Goal: Answer question/provide support: Share knowledge or assist other users

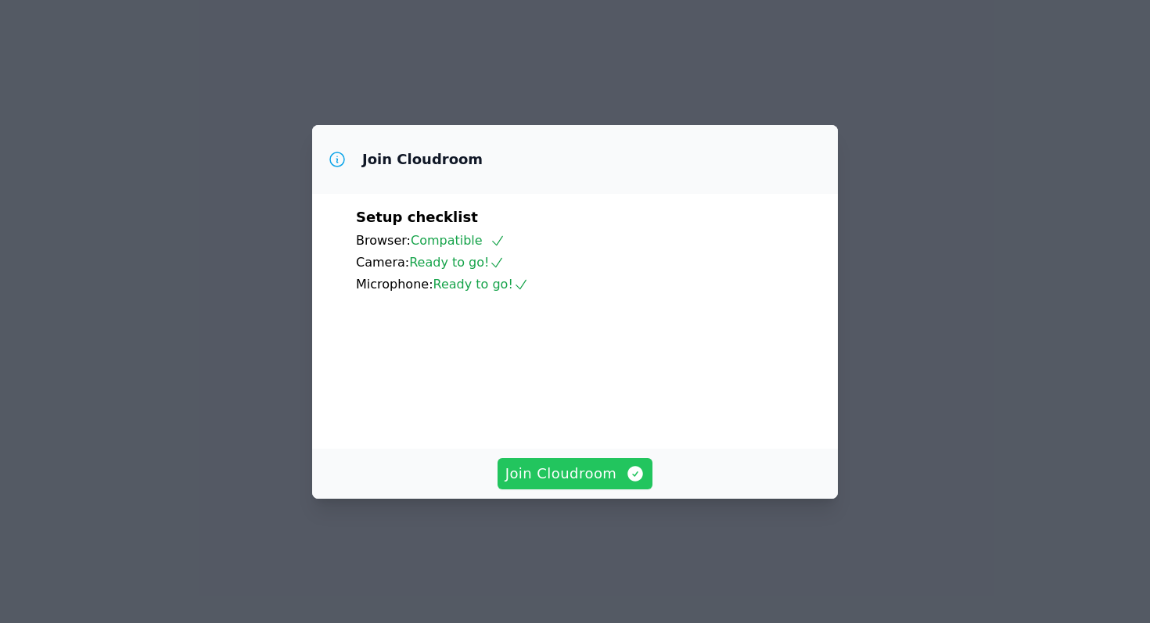
click at [580, 485] on span "Join Cloudroom" at bounding box center [575, 474] width 140 height 22
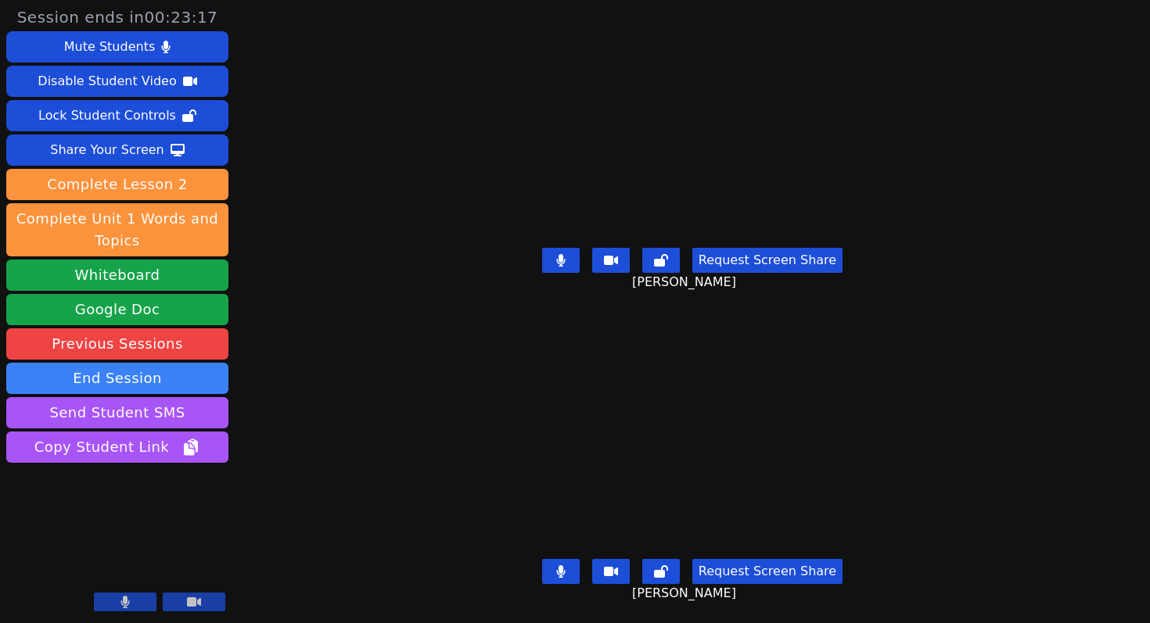
click at [565, 576] on icon at bounding box center [560, 572] width 9 height 13
click at [565, 271] on button at bounding box center [561, 260] width 38 height 25
click at [564, 257] on icon at bounding box center [561, 259] width 16 height 13
click at [559, 572] on icon at bounding box center [561, 572] width 16 height 13
click at [572, 260] on button at bounding box center [561, 260] width 38 height 25
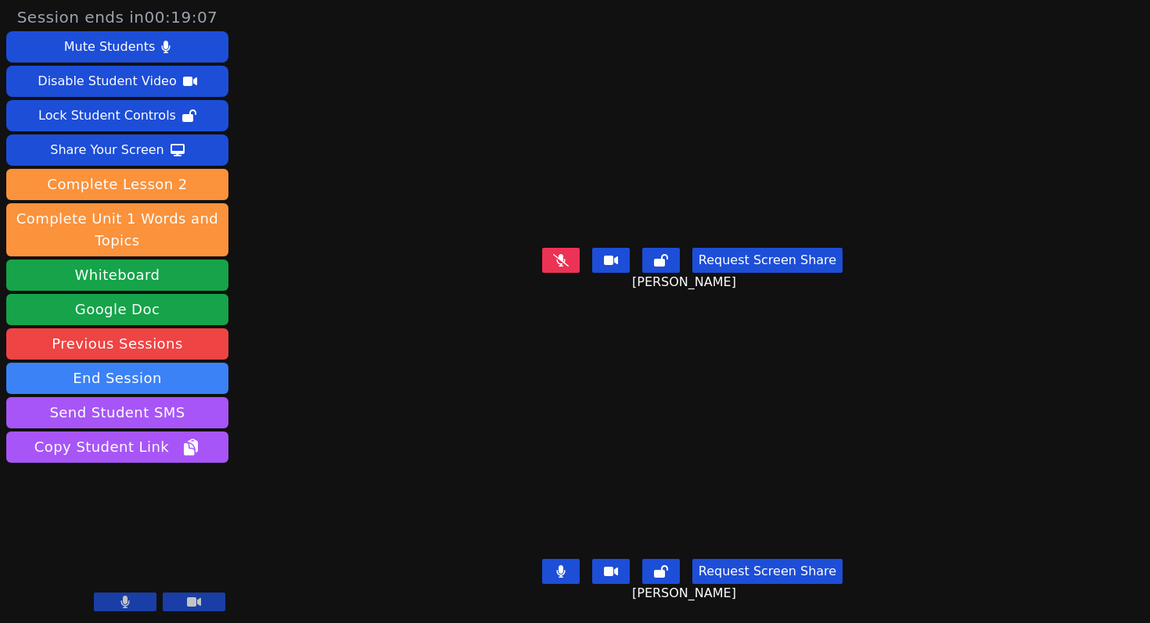
click at [566, 573] on icon at bounding box center [560, 572] width 9 height 13
click at [569, 266] on icon at bounding box center [561, 260] width 16 height 13
click at [557, 573] on button at bounding box center [561, 571] width 38 height 25
click at [573, 572] on button at bounding box center [561, 571] width 38 height 25
click at [569, 569] on icon at bounding box center [561, 572] width 16 height 13
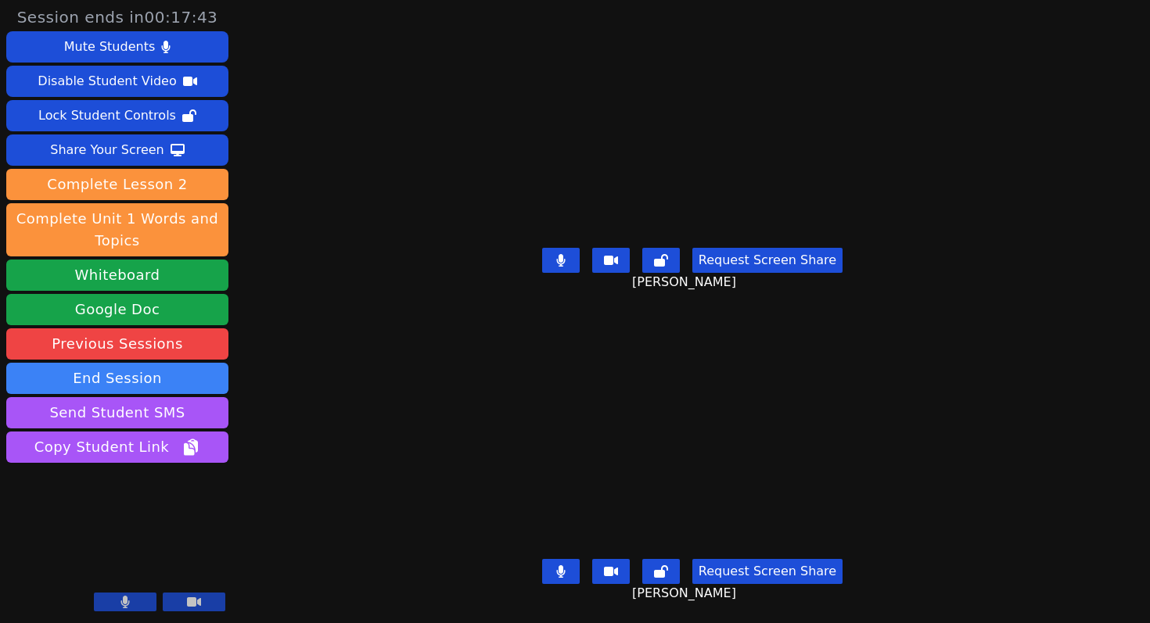
click at [577, 556] on div "Request Screen Share Jovanni Rodriguez" at bounding box center [692, 584] width 505 height 63
click at [573, 573] on button at bounding box center [561, 571] width 38 height 25
click at [551, 570] on button at bounding box center [561, 571] width 38 height 25
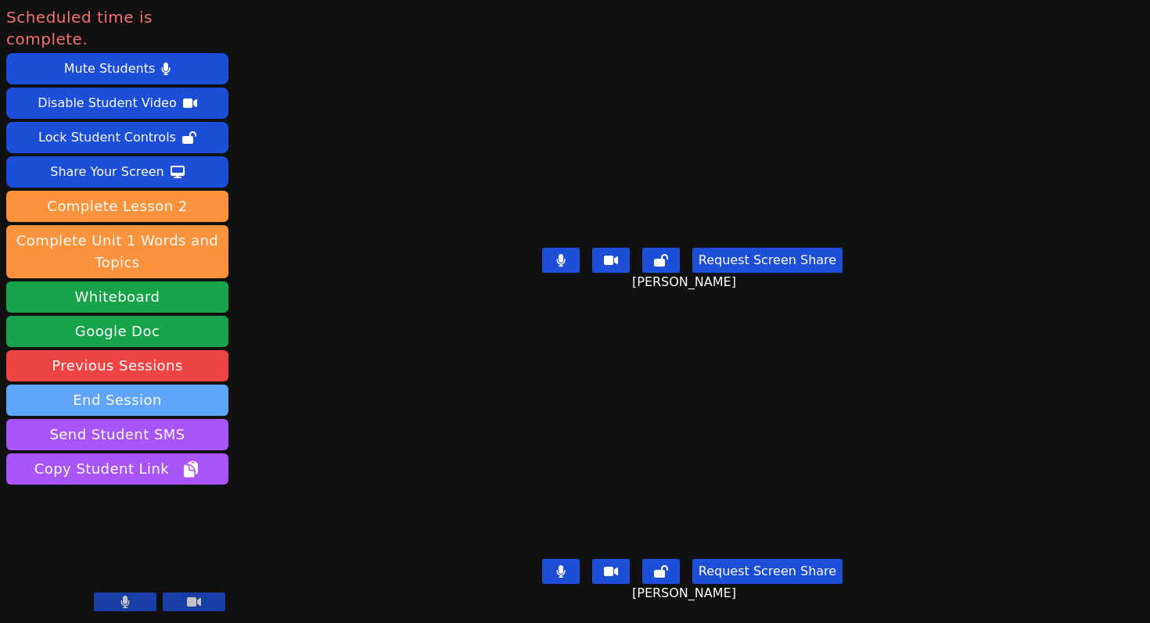
click at [208, 385] on button "End Session" at bounding box center [117, 400] width 222 height 31
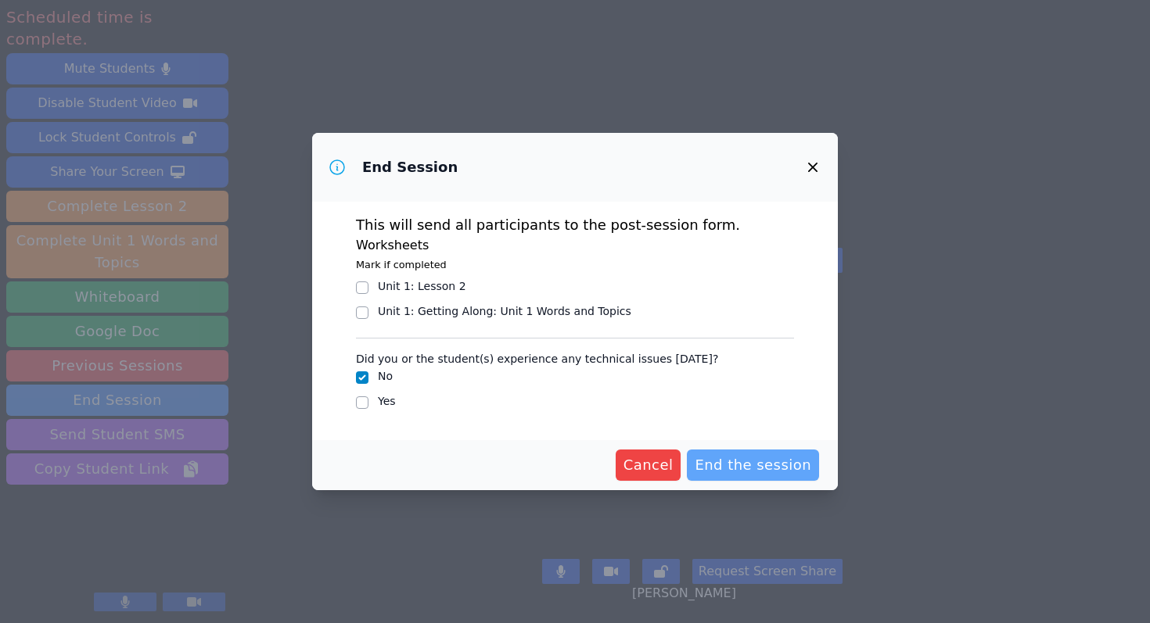
click at [795, 470] on span "End the session" at bounding box center [753, 465] width 117 height 22
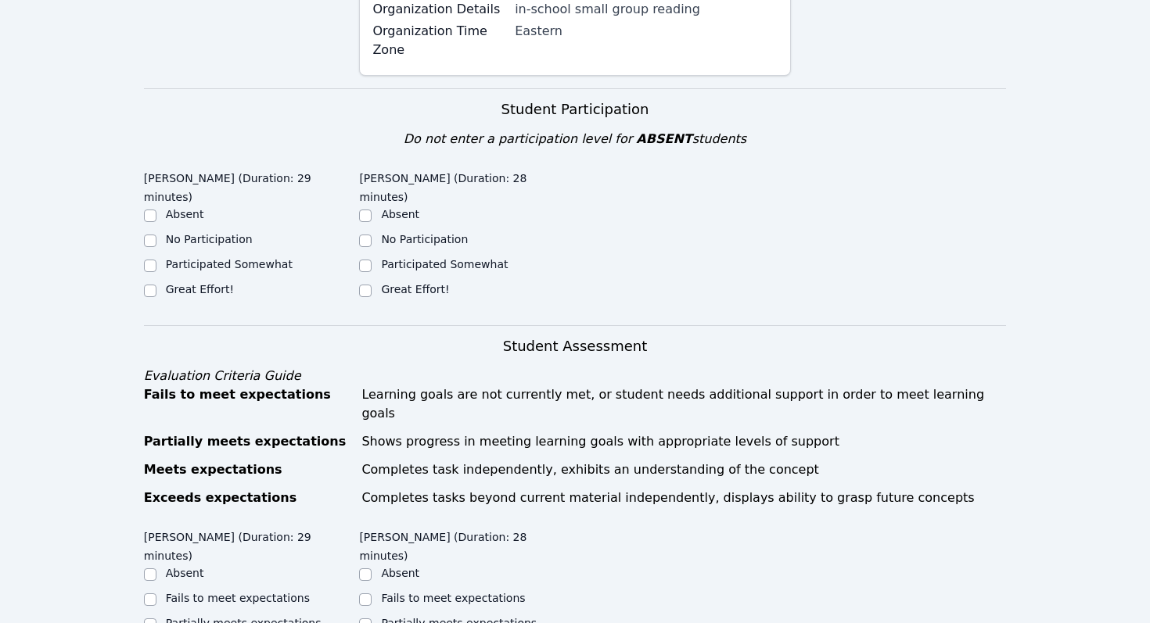
scroll to position [352, 0]
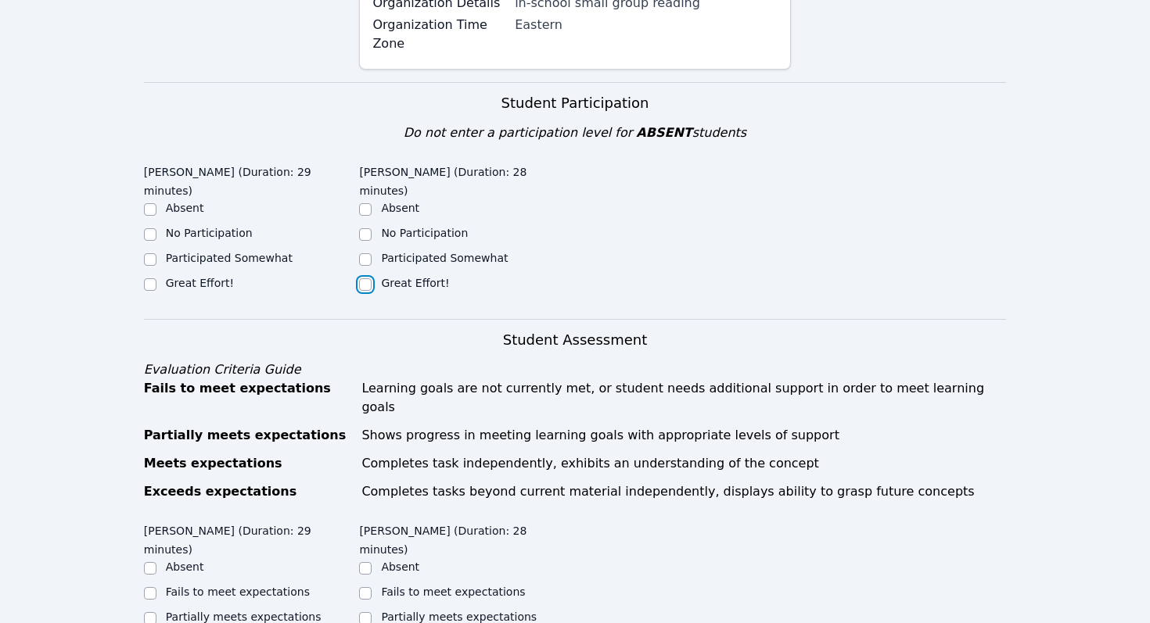
click at [361, 278] on input "Great Effort!" at bounding box center [365, 284] width 13 height 13
checkbox input "true"
click at [149, 286] on input "Great Effort!" at bounding box center [150, 284] width 13 height 13
checkbox input "true"
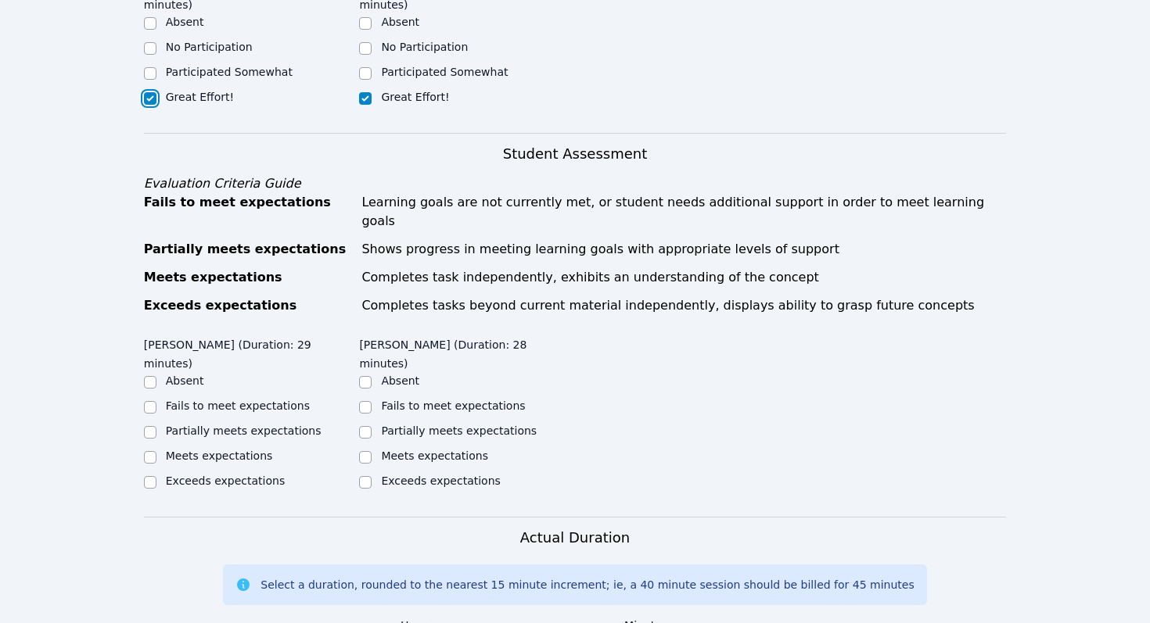
scroll to position [550, 0]
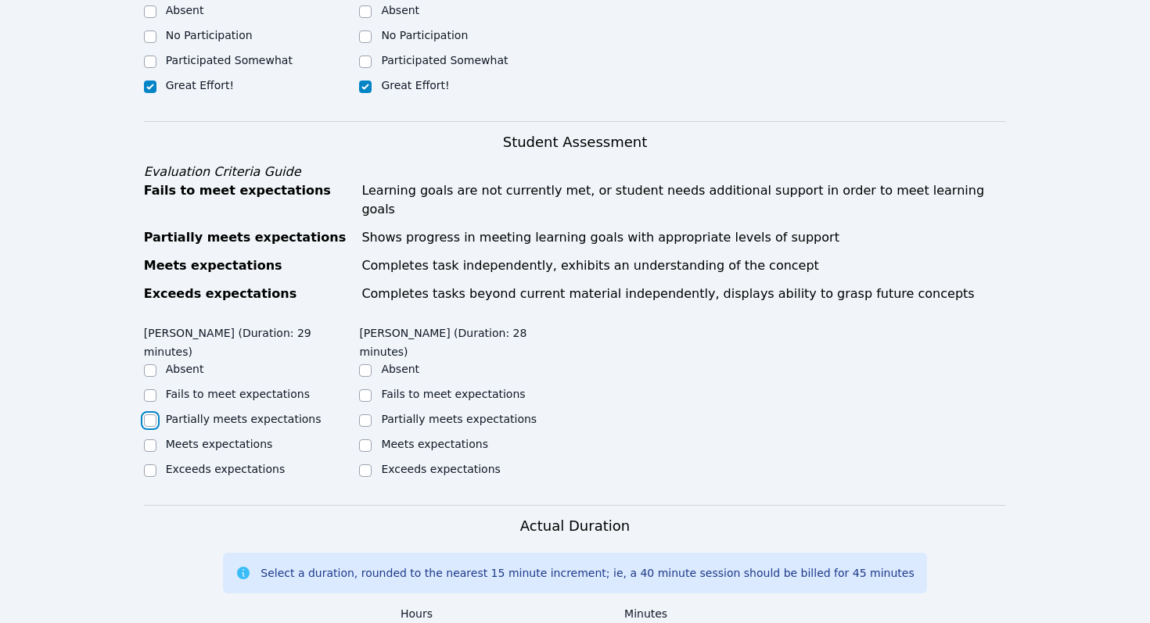
click at [146, 415] on input "Partially meets expectations" at bounding box center [150, 421] width 13 height 13
checkbox input "true"
click at [361, 415] on input "Partially meets expectations" at bounding box center [365, 421] width 13 height 13
checkbox input "true"
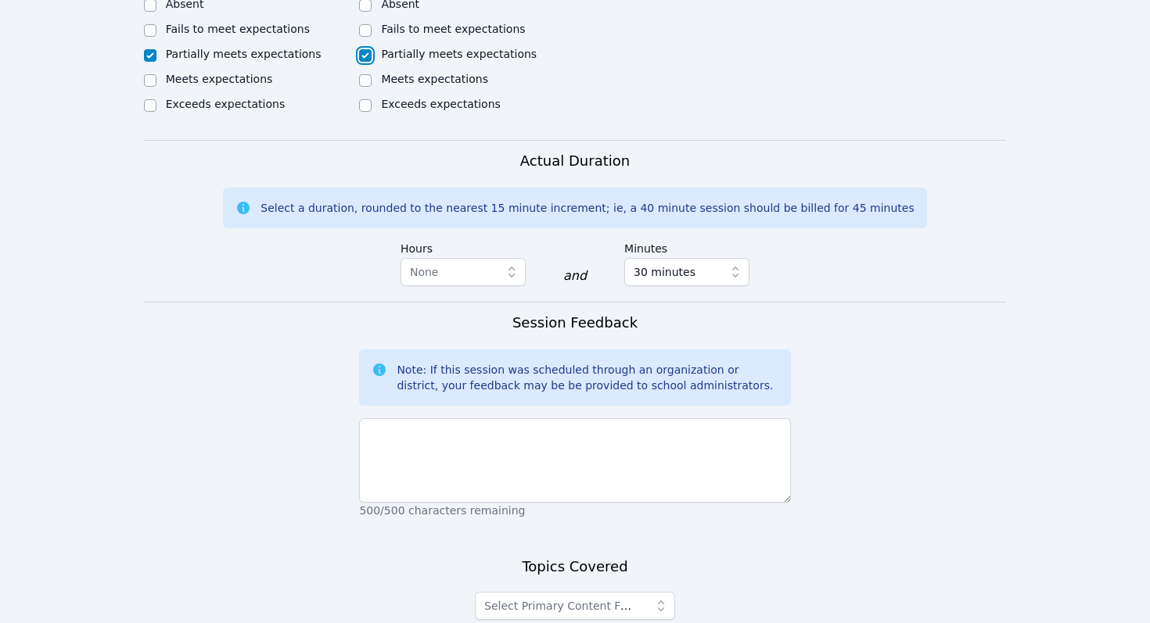
scroll to position [922, 0]
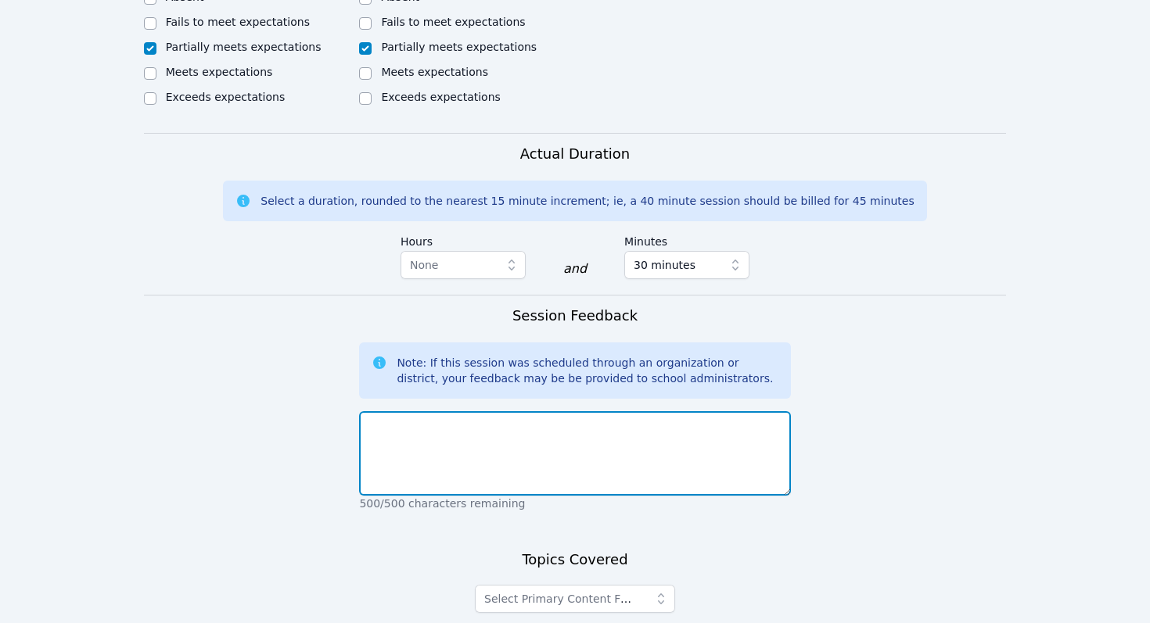
click at [447, 435] on textarea at bounding box center [574, 453] width 431 height 84
click at [573, 411] on textarea "Differenciating voiced and unvoiced letter sounds," at bounding box center [574, 453] width 431 height 84
type textarea "Differenciating voiced and unvoiced sounds,"
click at [631, 411] on textarea "Differenciating voiced and unvoiced sounds," at bounding box center [574, 453] width 431 height 84
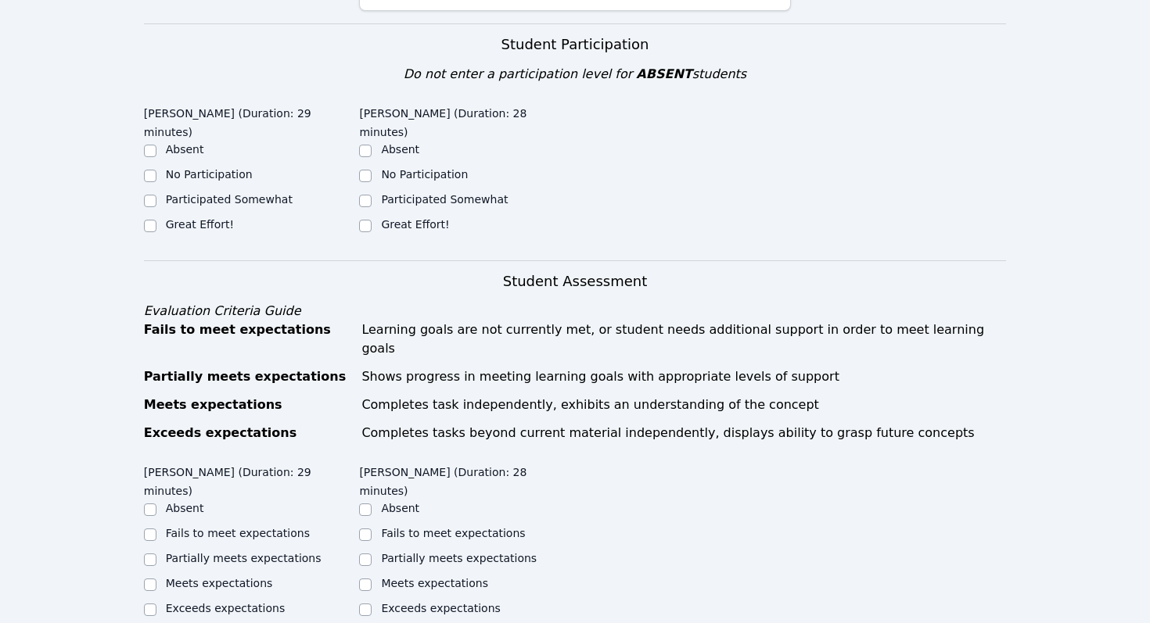
scroll to position [414, 0]
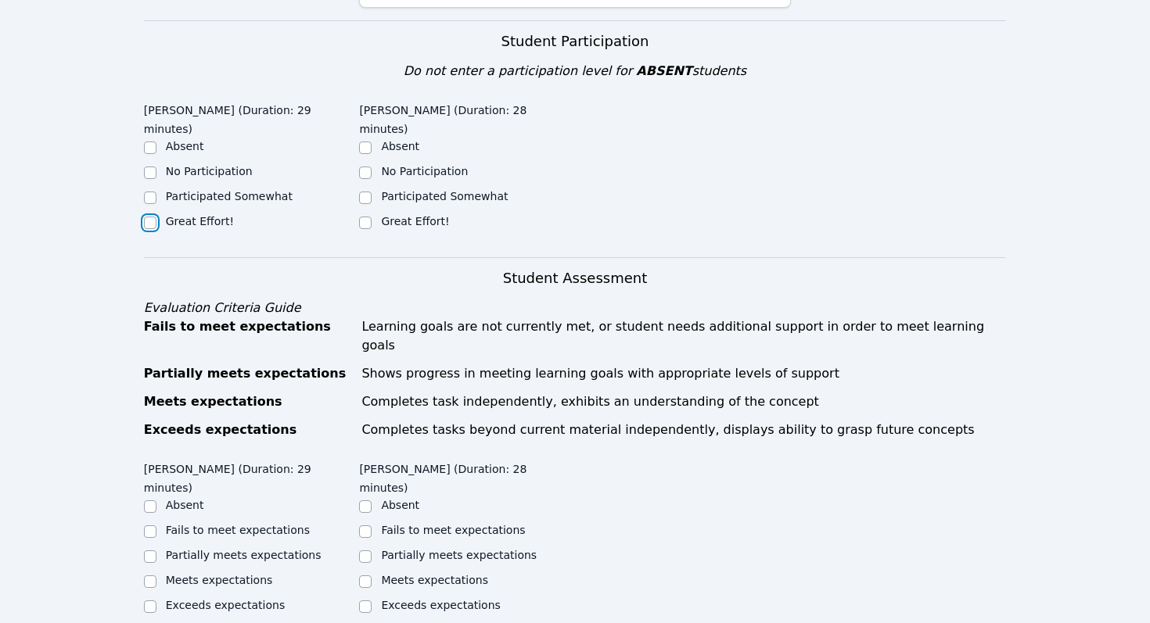
click at [151, 223] on input "Great Effort!" at bounding box center [150, 223] width 13 height 13
checkbox input "true"
click at [359, 217] on input "Great Effort!" at bounding box center [365, 223] width 13 height 13
checkbox input "true"
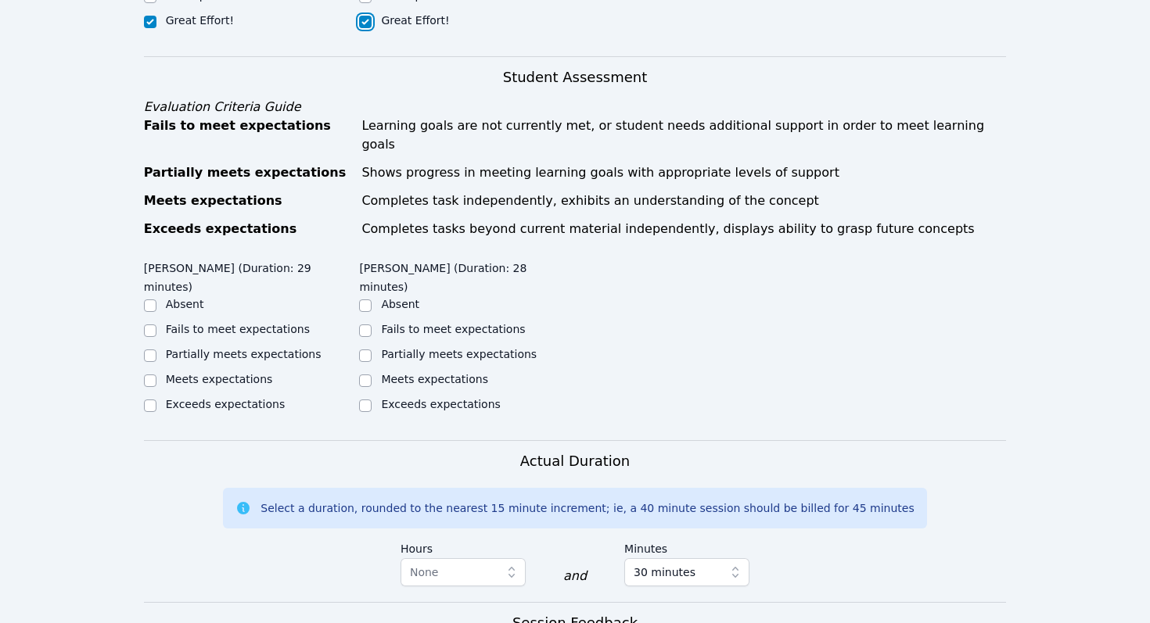
scroll to position [616, 0]
click at [201, 347] on label "Partially meets expectations" at bounding box center [244, 353] width 156 height 13
click at [156, 349] on input "Partially meets expectations" at bounding box center [150, 355] width 13 height 13
checkbox input "true"
click at [368, 349] on input "Partially meets expectations" at bounding box center [365, 355] width 13 height 13
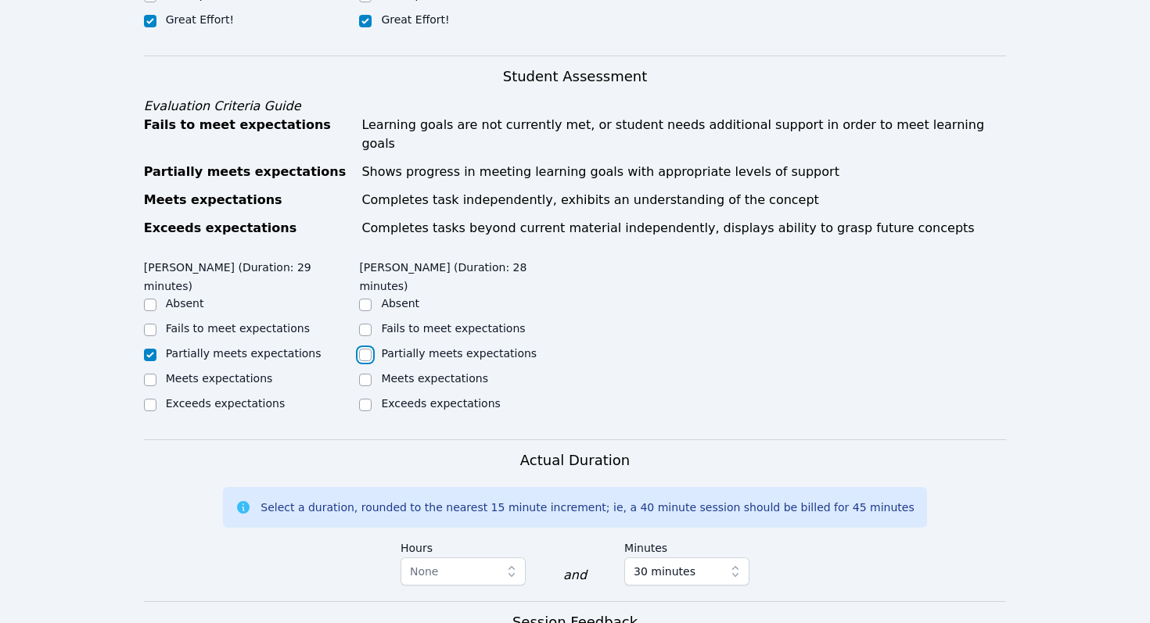
checkbox input "true"
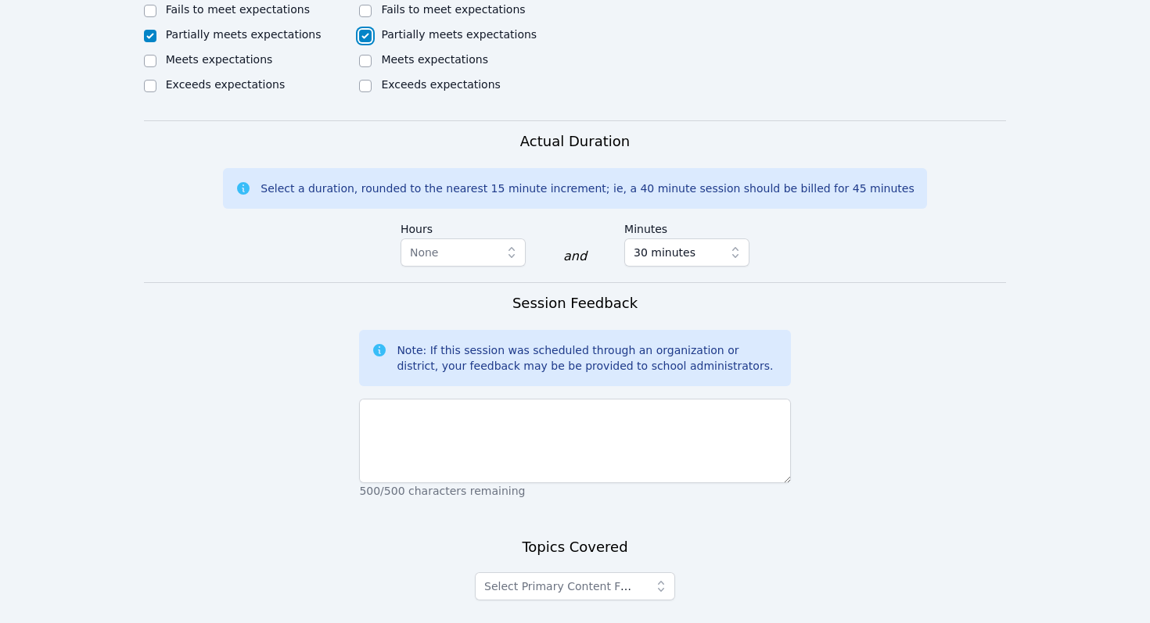
scroll to position [1060, 0]
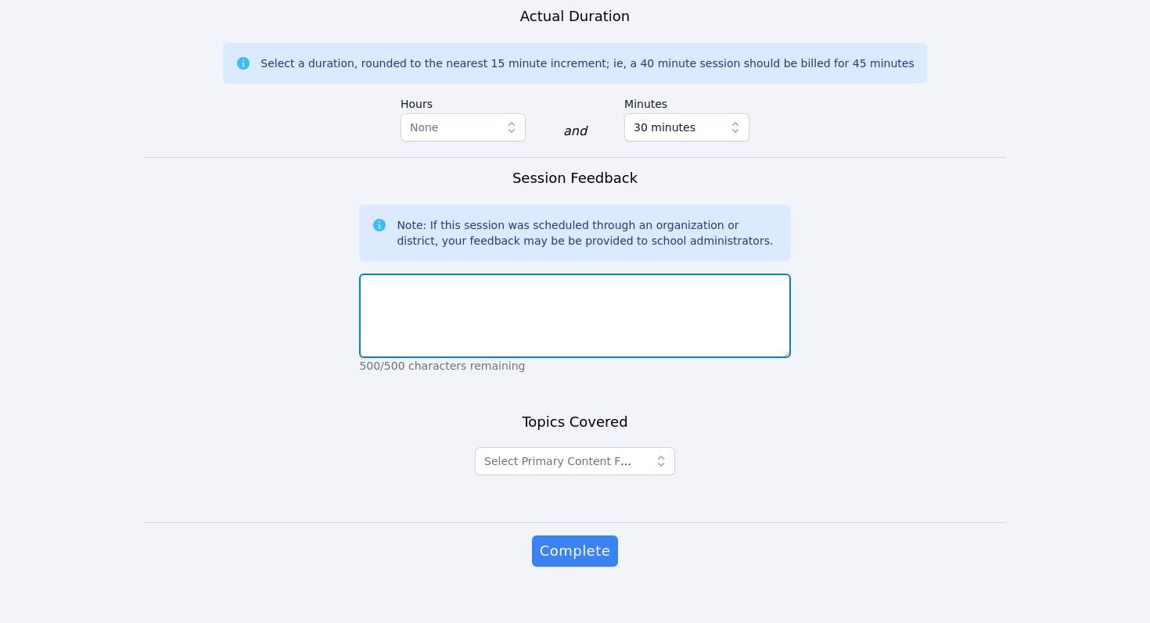
click at [447, 293] on textarea at bounding box center [574, 316] width 431 height 84
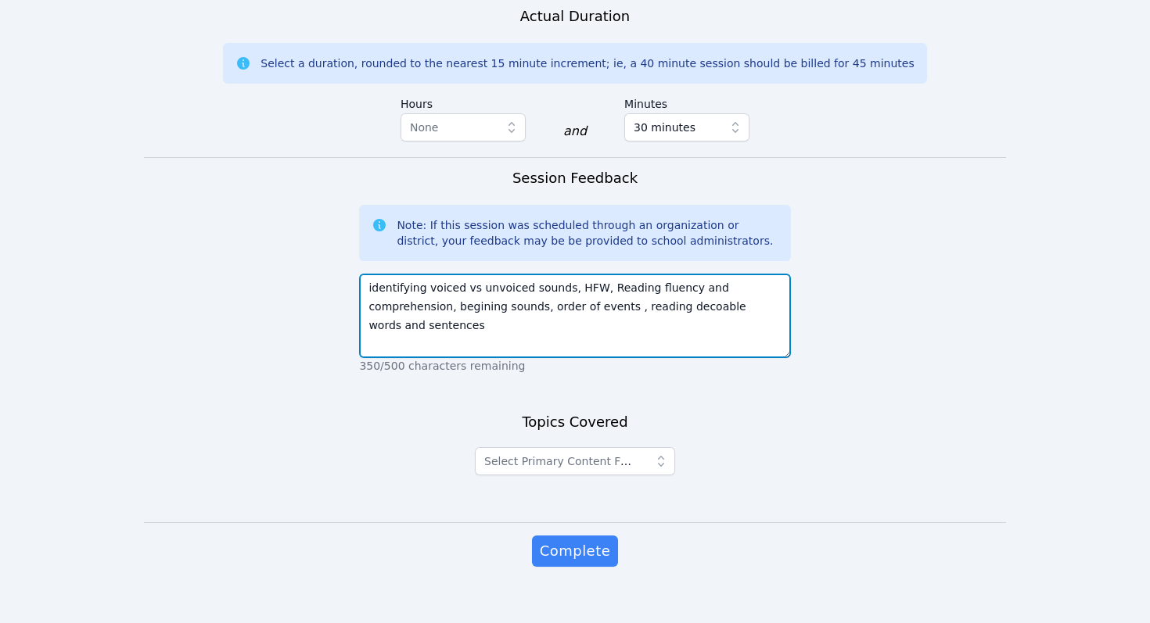
click at [691, 295] on textarea "identifying voiced vs unvoiced sounds, HFW, Reading fluency and comprehension, …" at bounding box center [574, 316] width 431 height 84
click at [621, 309] on textarea "identifying voiced vs unvoiced sounds, HFW, Reading fluency and comprehension, …" at bounding box center [574, 316] width 431 height 84
type textarea "identifying voiced vs unvoiced sounds, HFW, Reading fluency and comprehension, …"
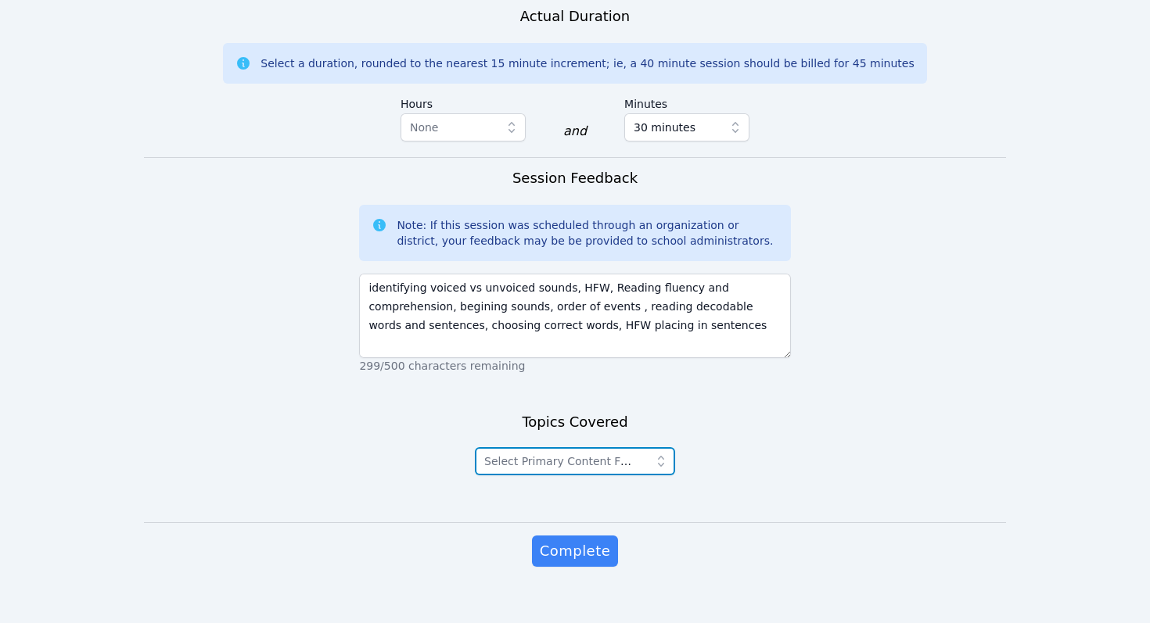
click at [599, 453] on button "Select Primary Content Focus" at bounding box center [575, 461] width 200 height 28
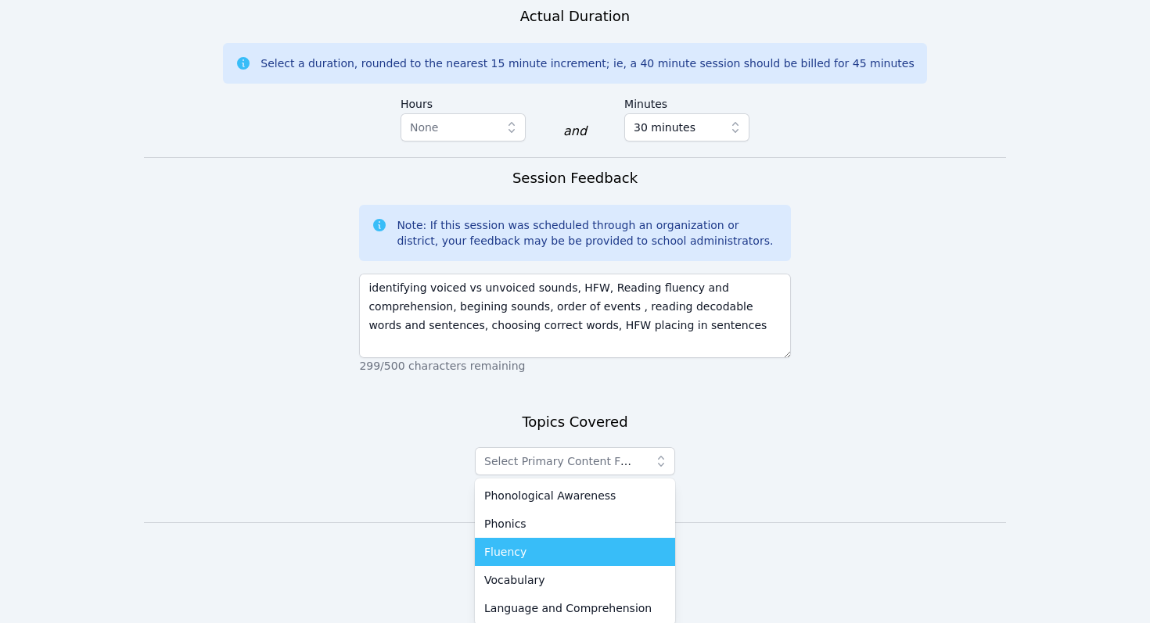
click at [510, 544] on span "Fluency" at bounding box center [505, 552] width 42 height 16
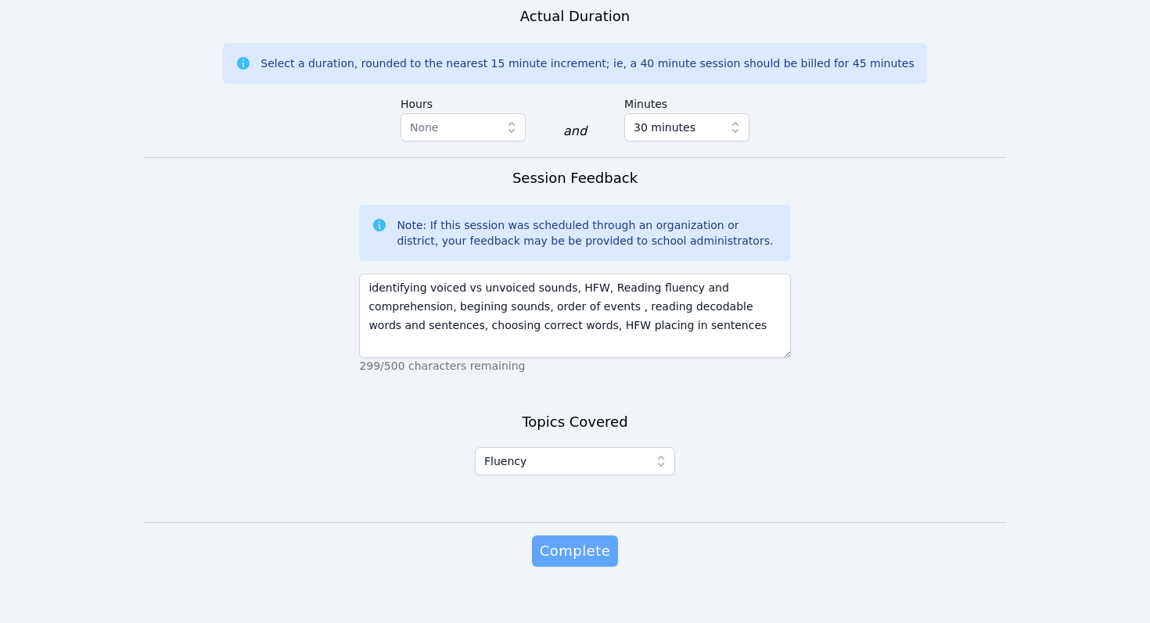
click at [576, 540] on span "Complete" at bounding box center [575, 551] width 70 height 22
